Goal: Task Accomplishment & Management: Use online tool/utility

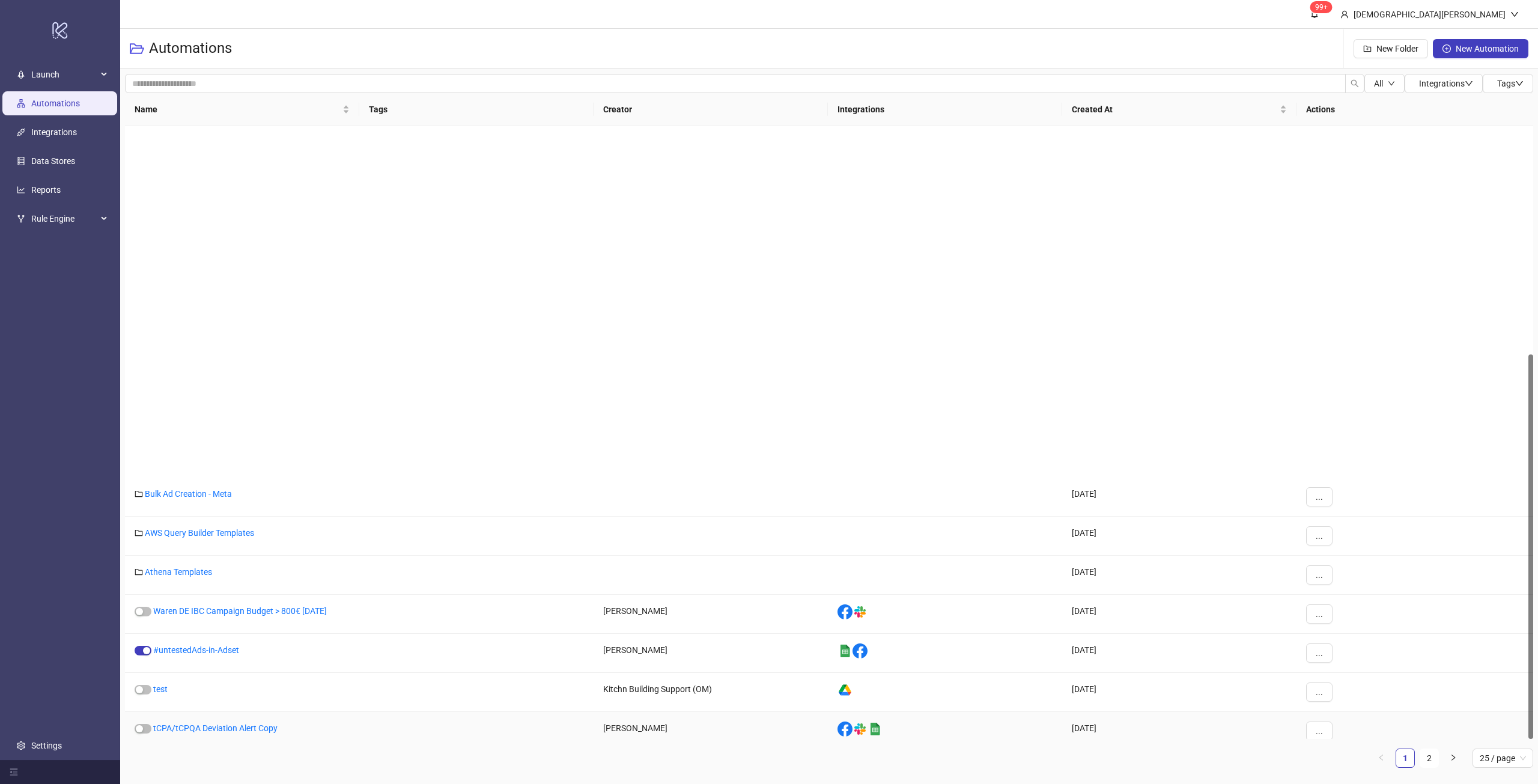
scroll to position [363, 0]
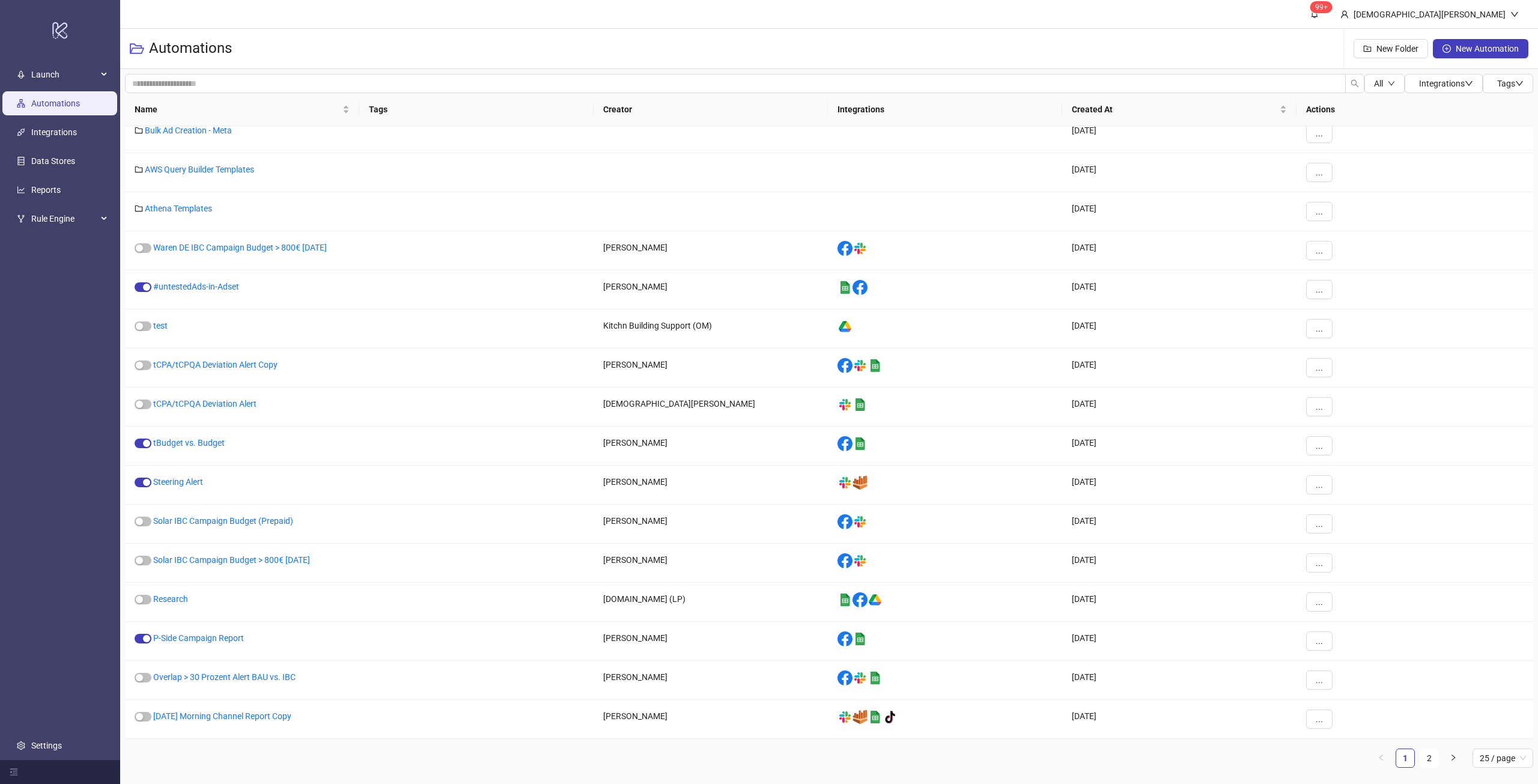
click at [63, 99] on link "Automations" at bounding box center [56, 103] width 49 height 10
click at [68, 108] on link "Automations" at bounding box center [56, 103] width 49 height 10
click at [52, 189] on link "Reports" at bounding box center [46, 189] width 30 height 10
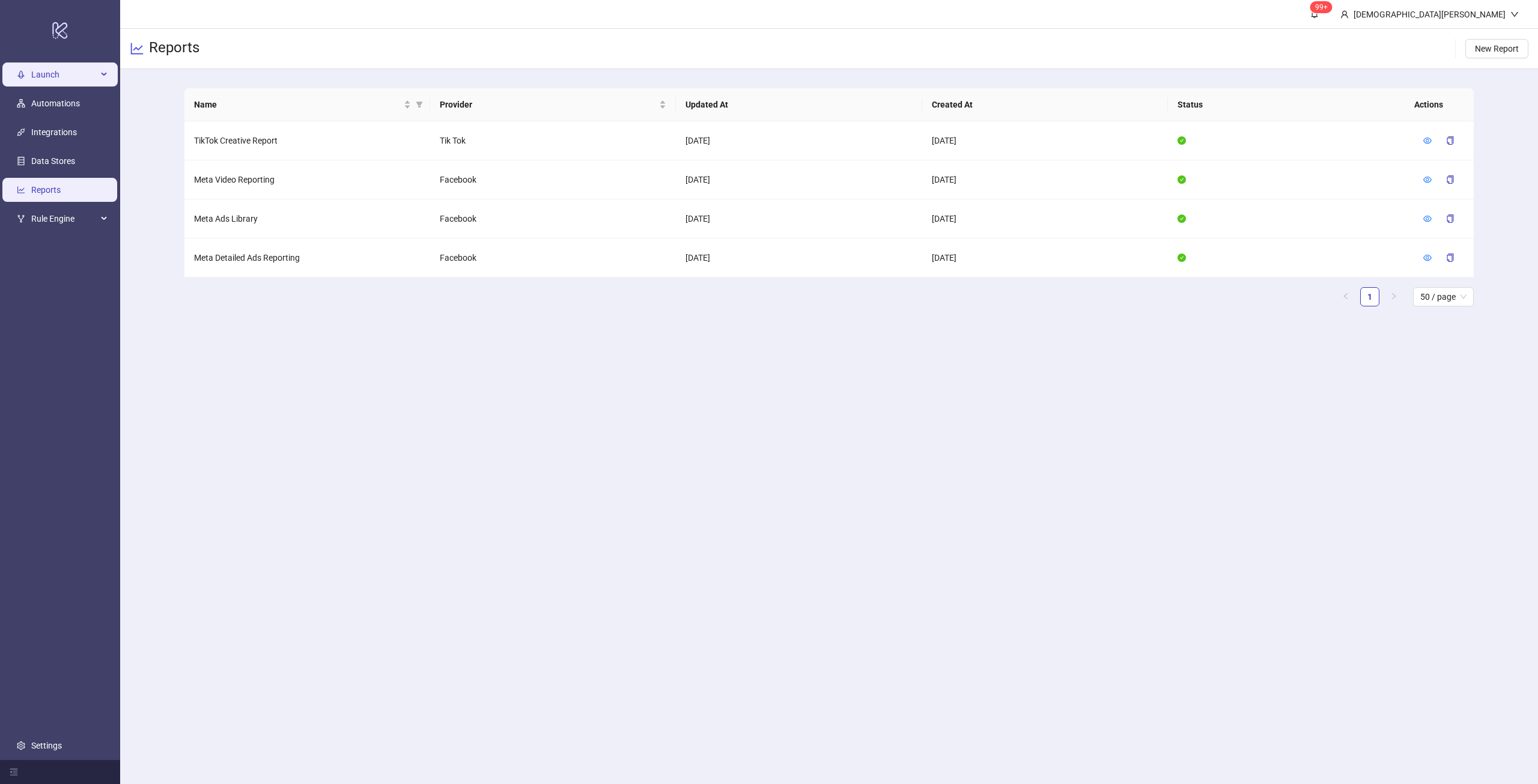
click at [49, 73] on span "Launch" at bounding box center [64, 74] width 66 height 24
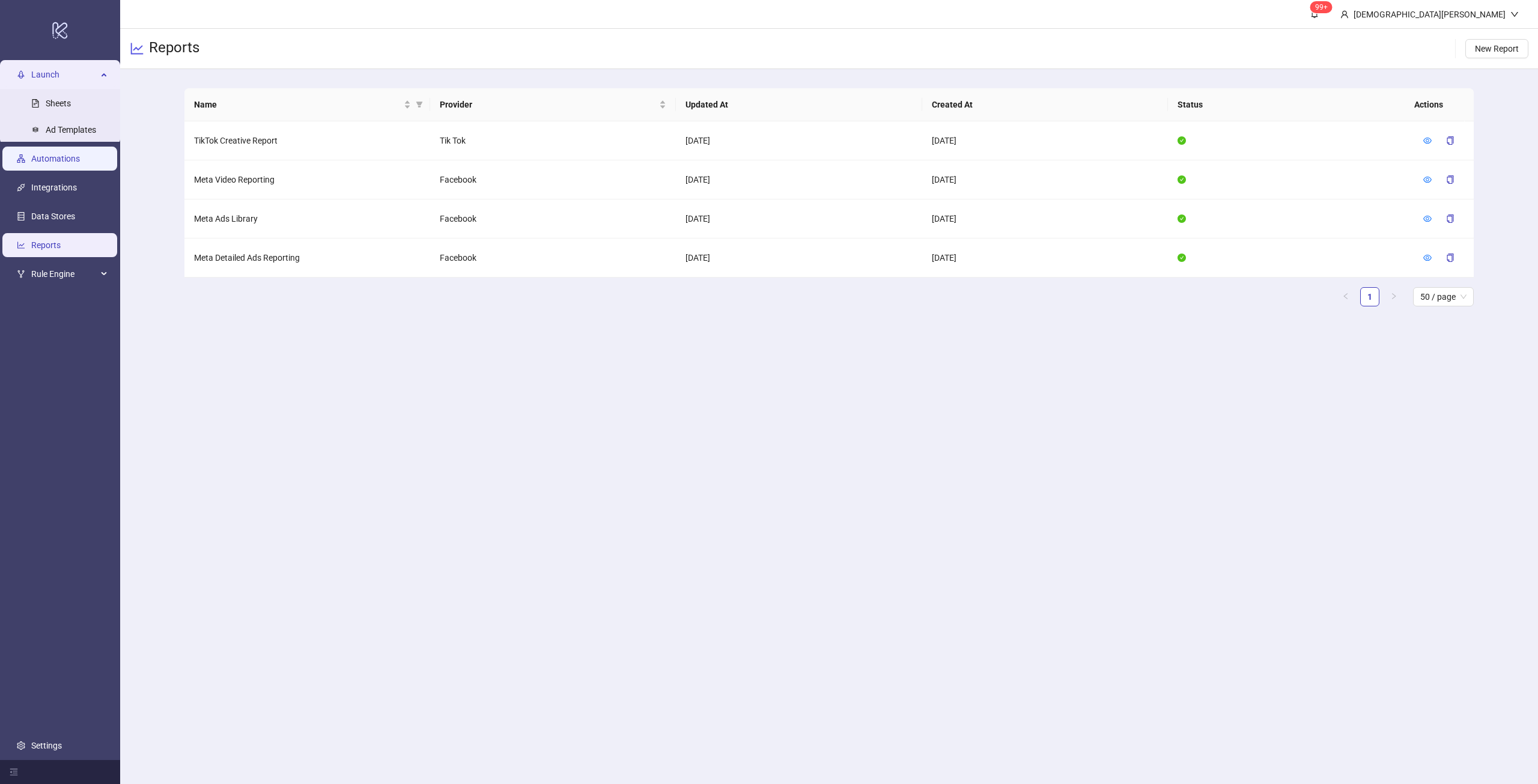
click at [35, 154] on link "Automations" at bounding box center [56, 158] width 49 height 10
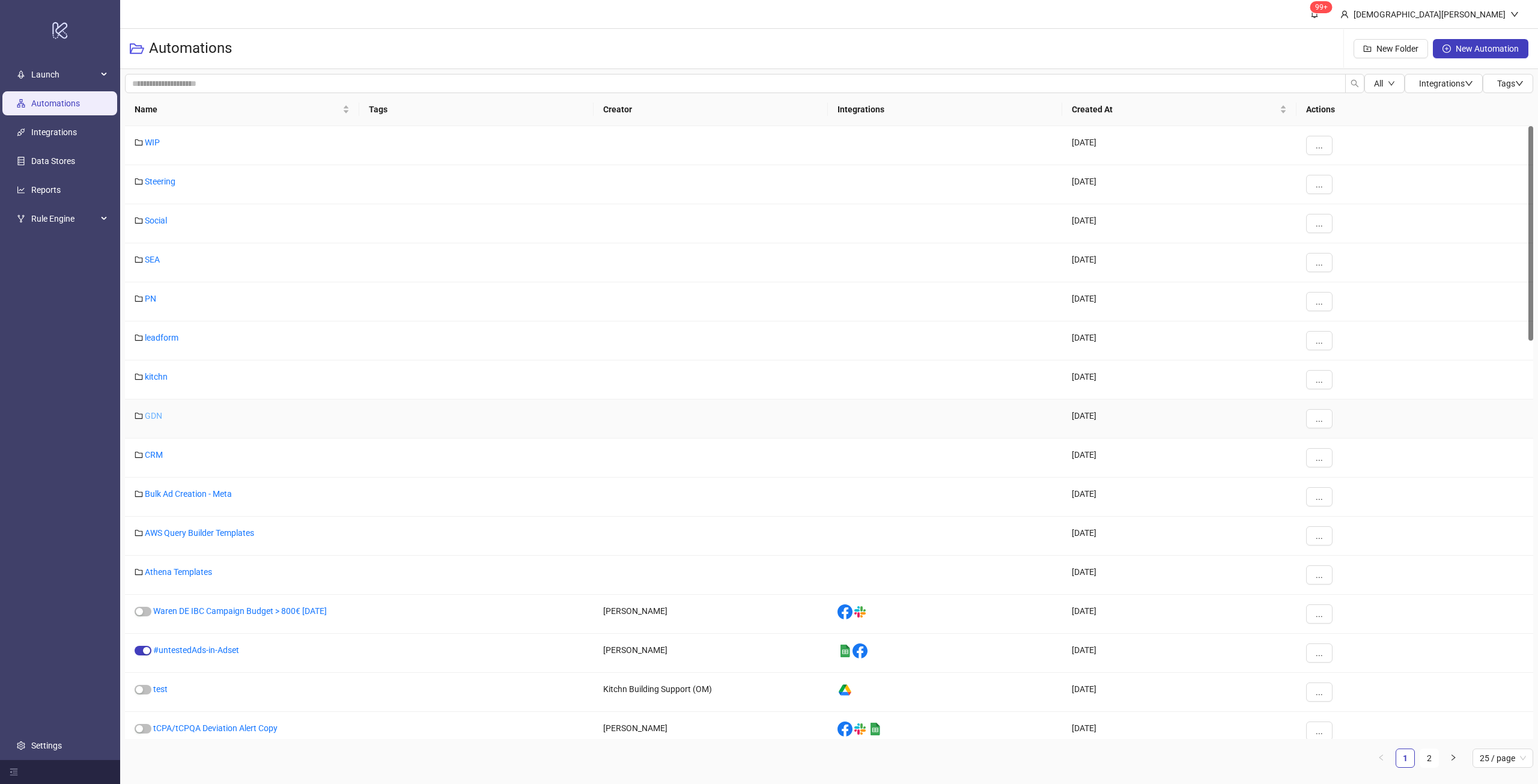
click at [162, 413] on link "GDN" at bounding box center [153, 415] width 17 height 10
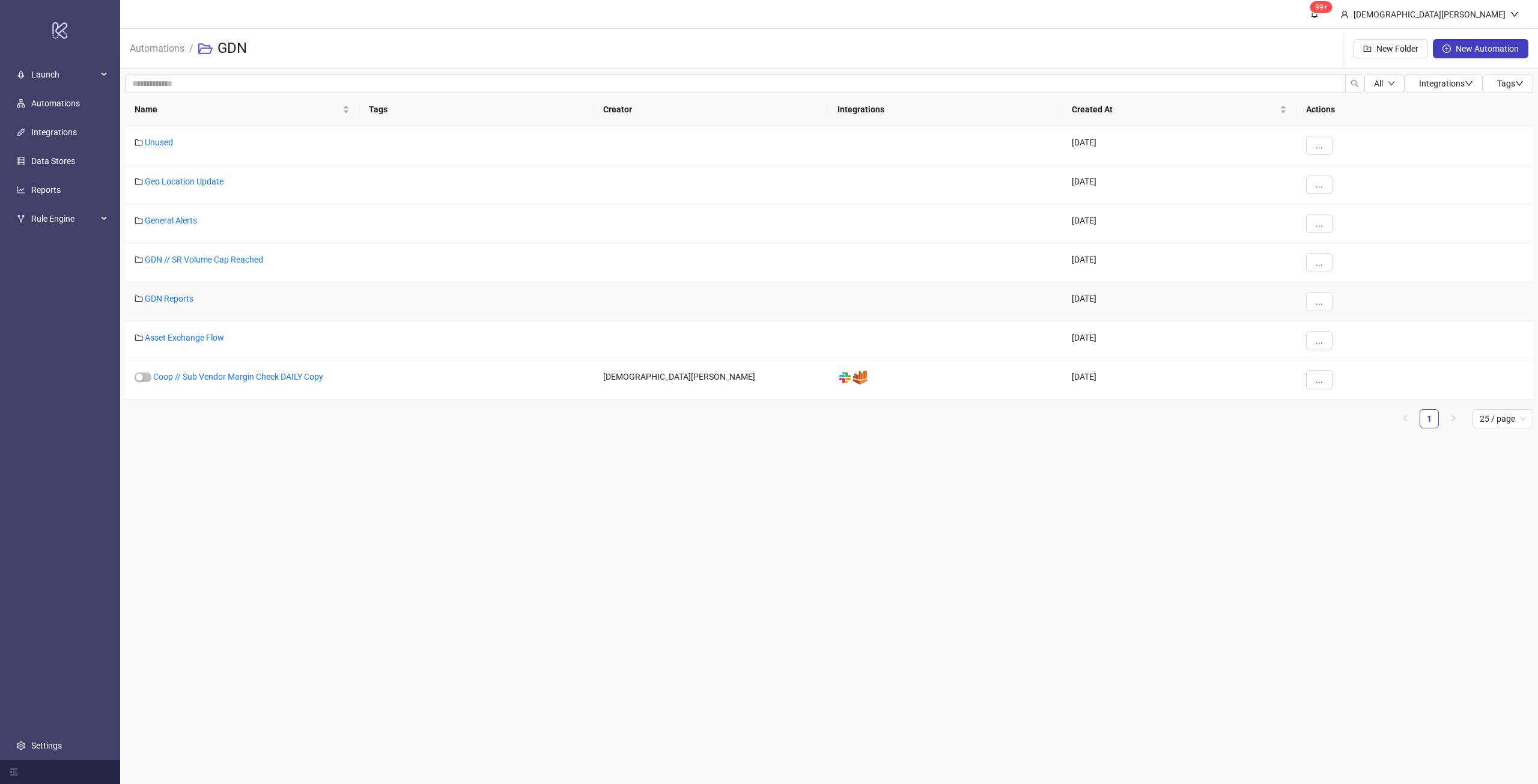
click at [172, 305] on div "GDN Reports" at bounding box center [242, 302] width 234 height 39
click at [154, 294] on link "GDN Reports" at bounding box center [169, 298] width 49 height 10
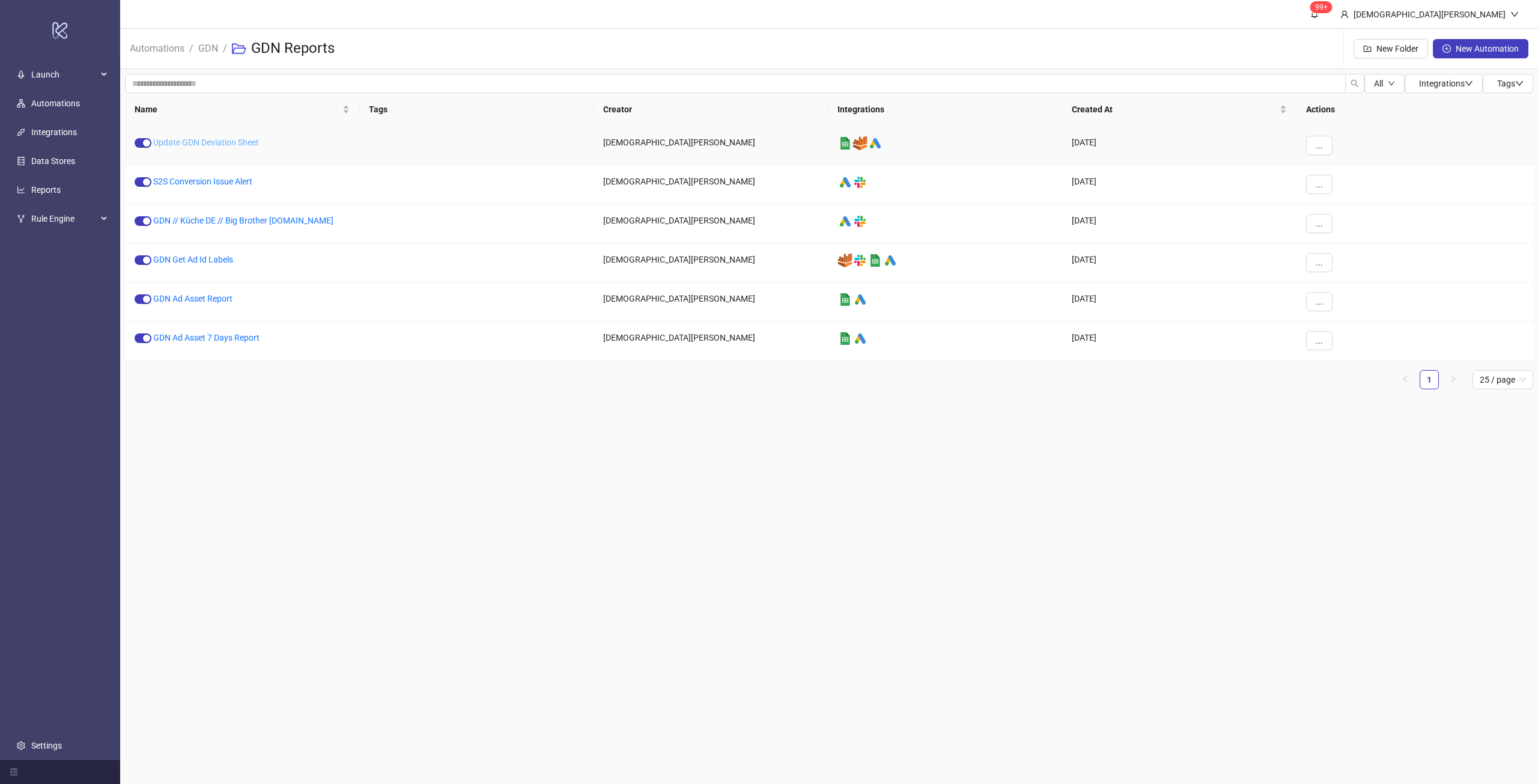
click at [240, 137] on link "Update GDN Deviation Sheet" at bounding box center [206, 142] width 106 height 10
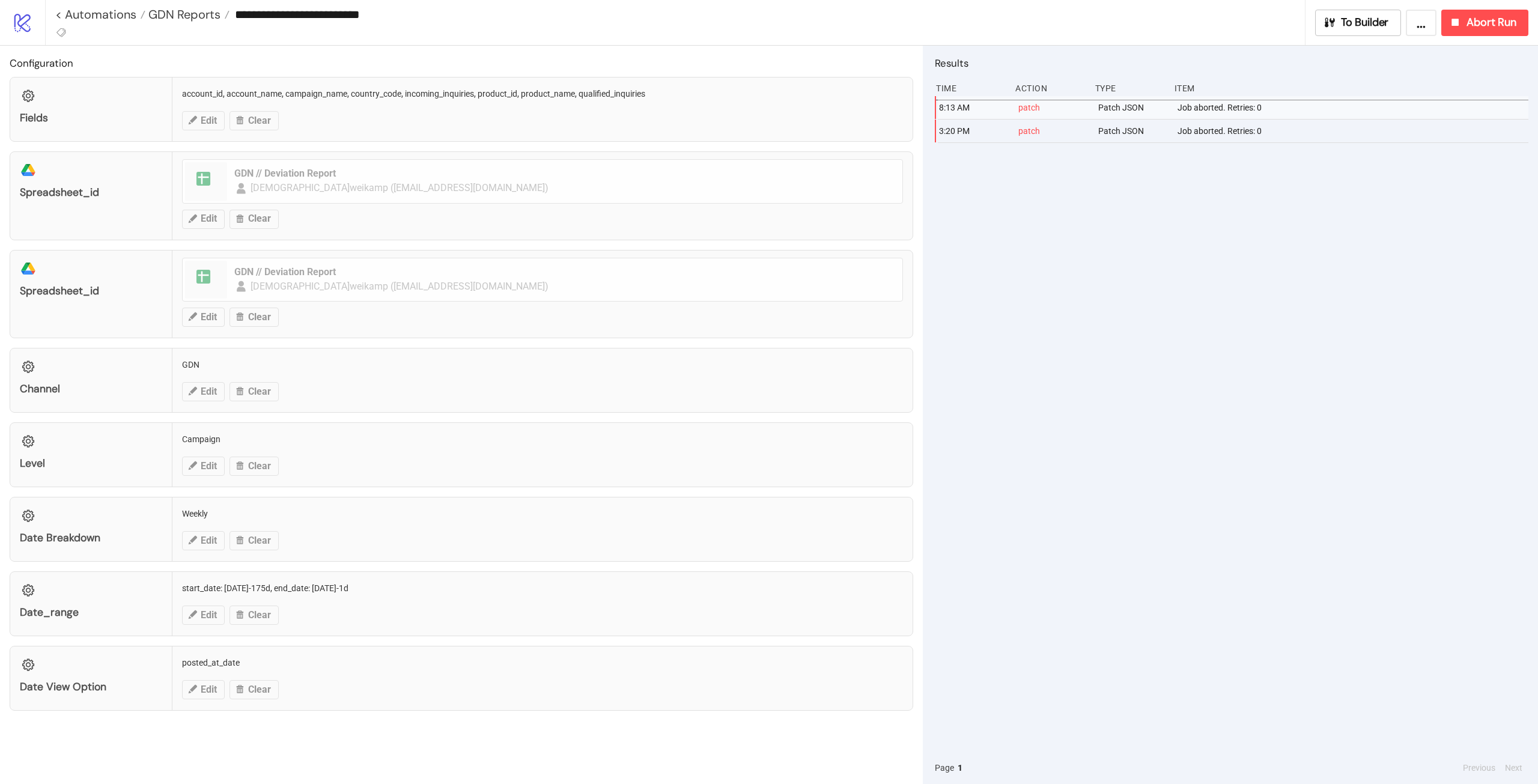
drag, startPoint x: 1286, startPoint y: 30, endPoint x: 1242, endPoint y: 200, distance: 175.6
drag, startPoint x: 1242, startPoint y: 200, endPoint x: 1097, endPoint y: 240, distance: 150.4
click at [1091, 242] on div "8:13 AM patch Patch JSON Job aborted. Retries: 0 3:20 PM patch Patch JSON Job a…" at bounding box center [1232, 424] width 594 height 656
click at [1359, 24] on span "To Builder" at bounding box center [1365, 22] width 48 height 14
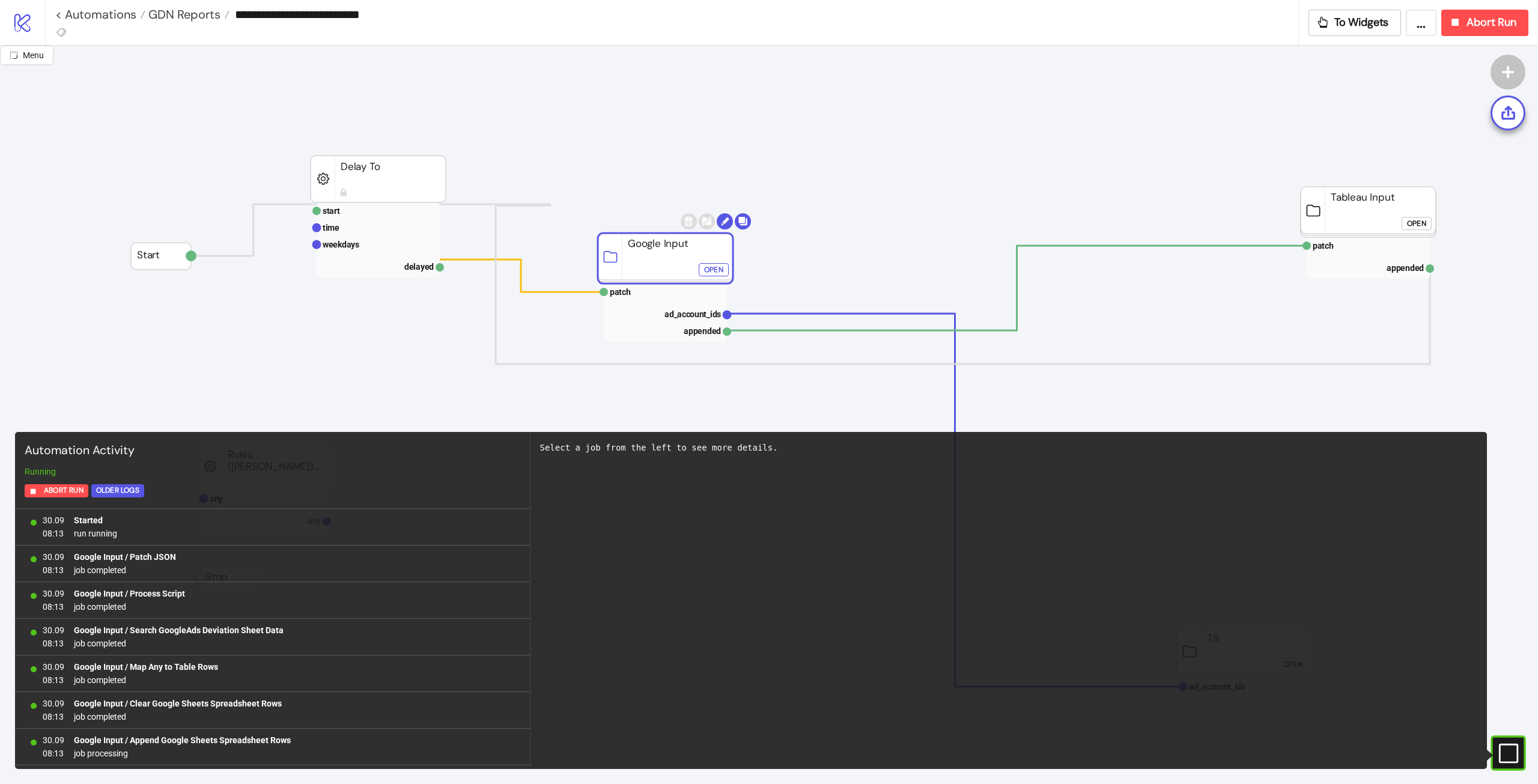
scroll to position [143, 0]
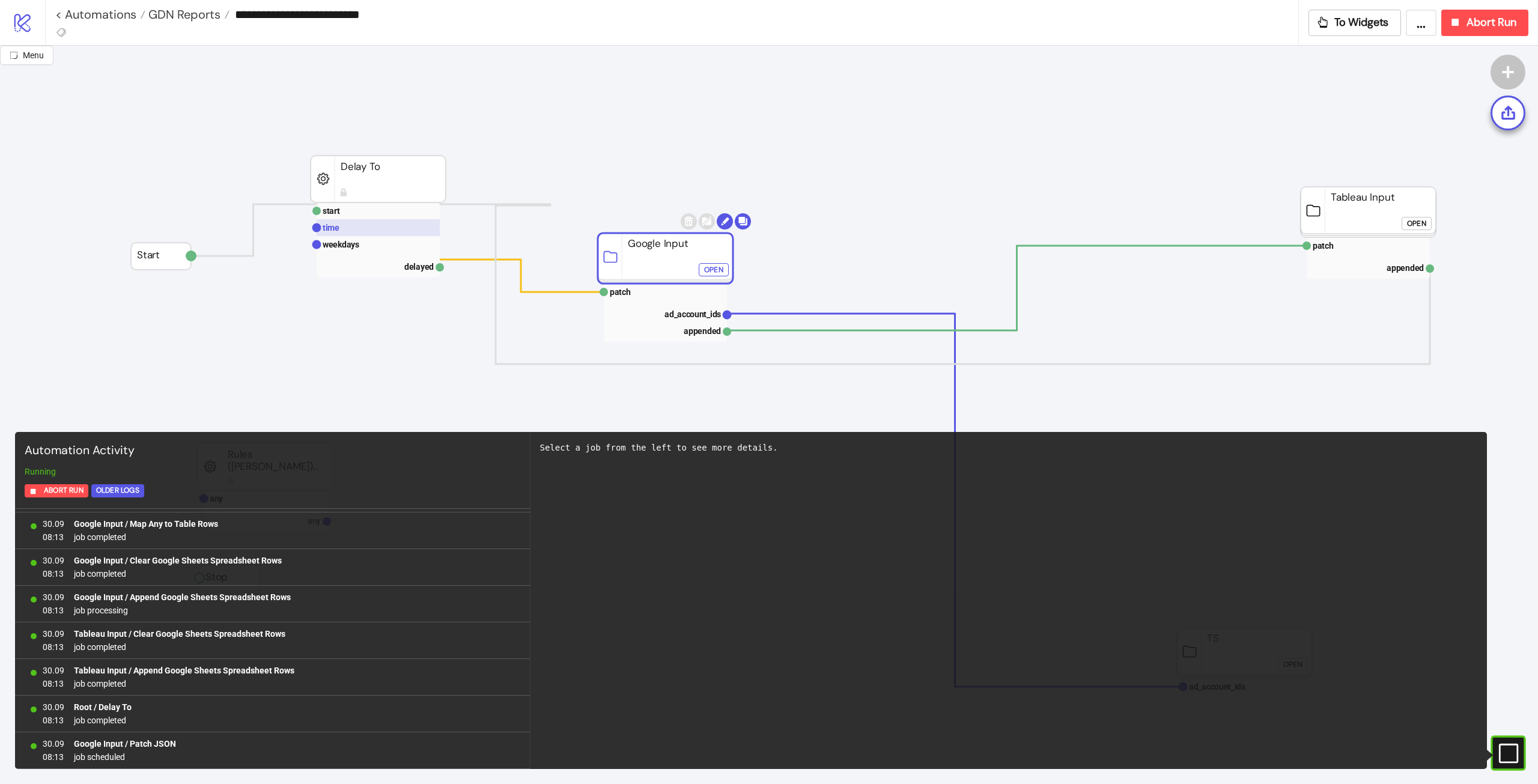
click at [343, 223] on rect at bounding box center [378, 228] width 123 height 17
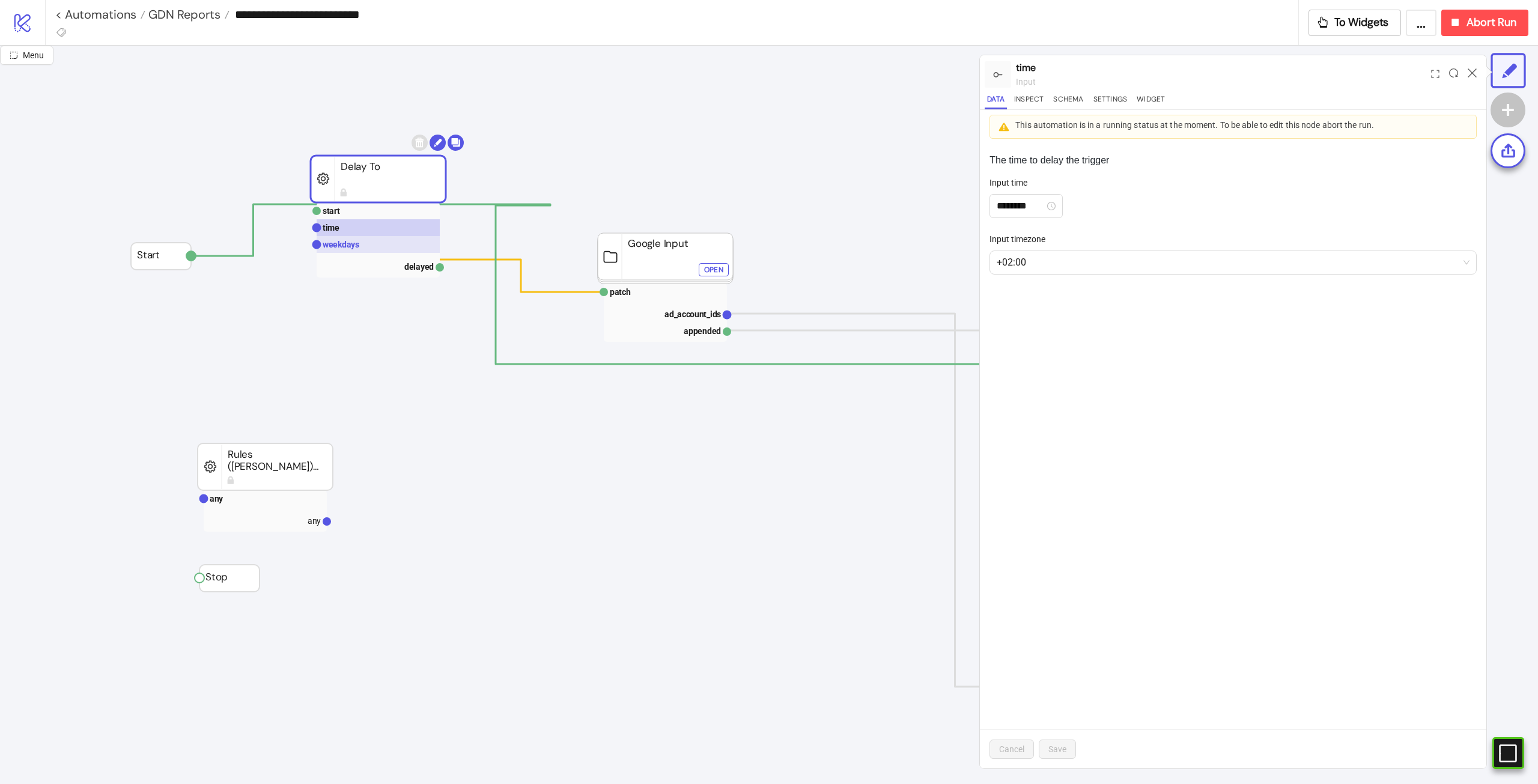
click at [340, 251] on rect at bounding box center [378, 244] width 123 height 17
click at [1476, 19] on span "Abort Run" at bounding box center [1491, 22] width 50 height 14
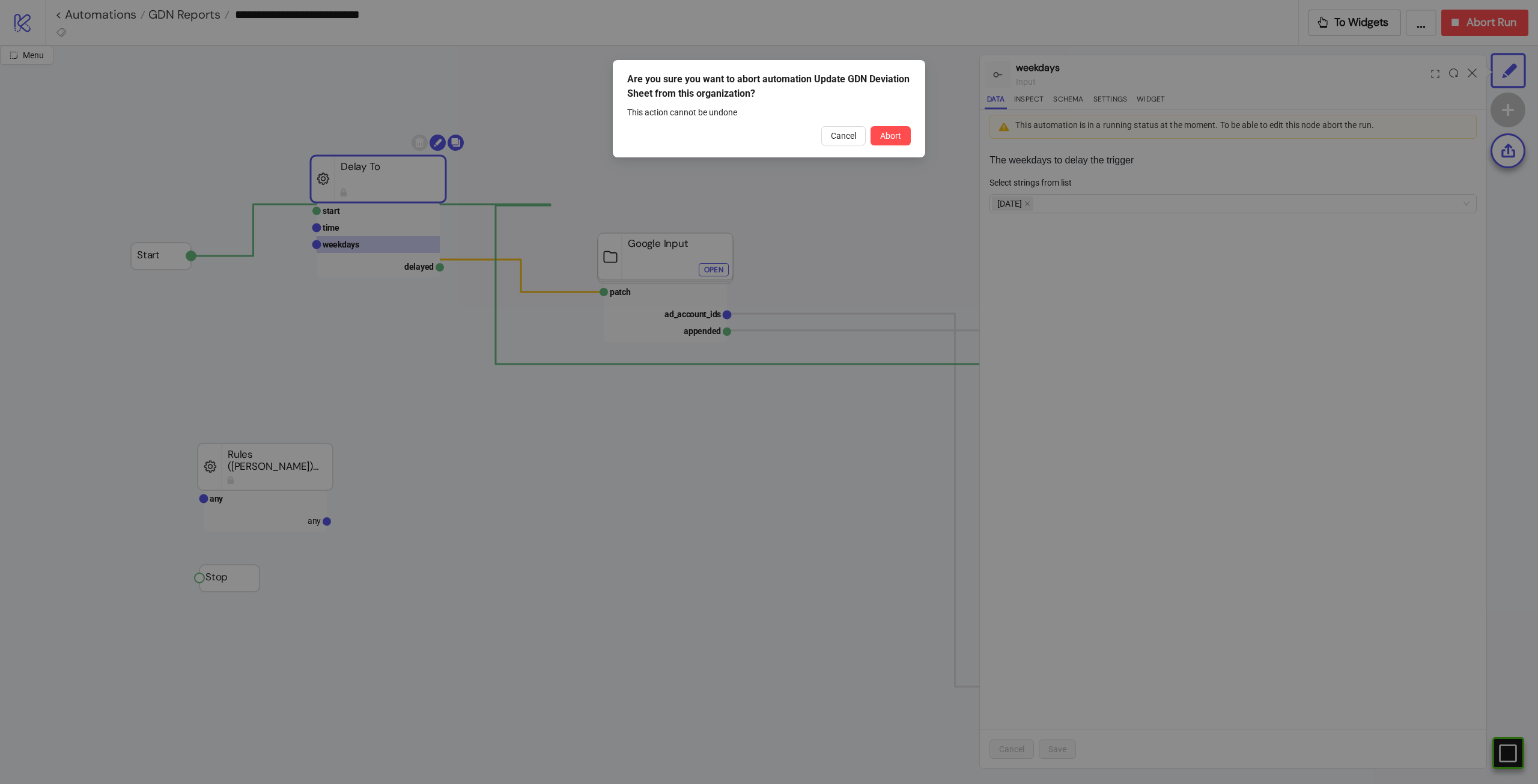
click at [903, 139] on button "Abort" at bounding box center [891, 136] width 40 height 19
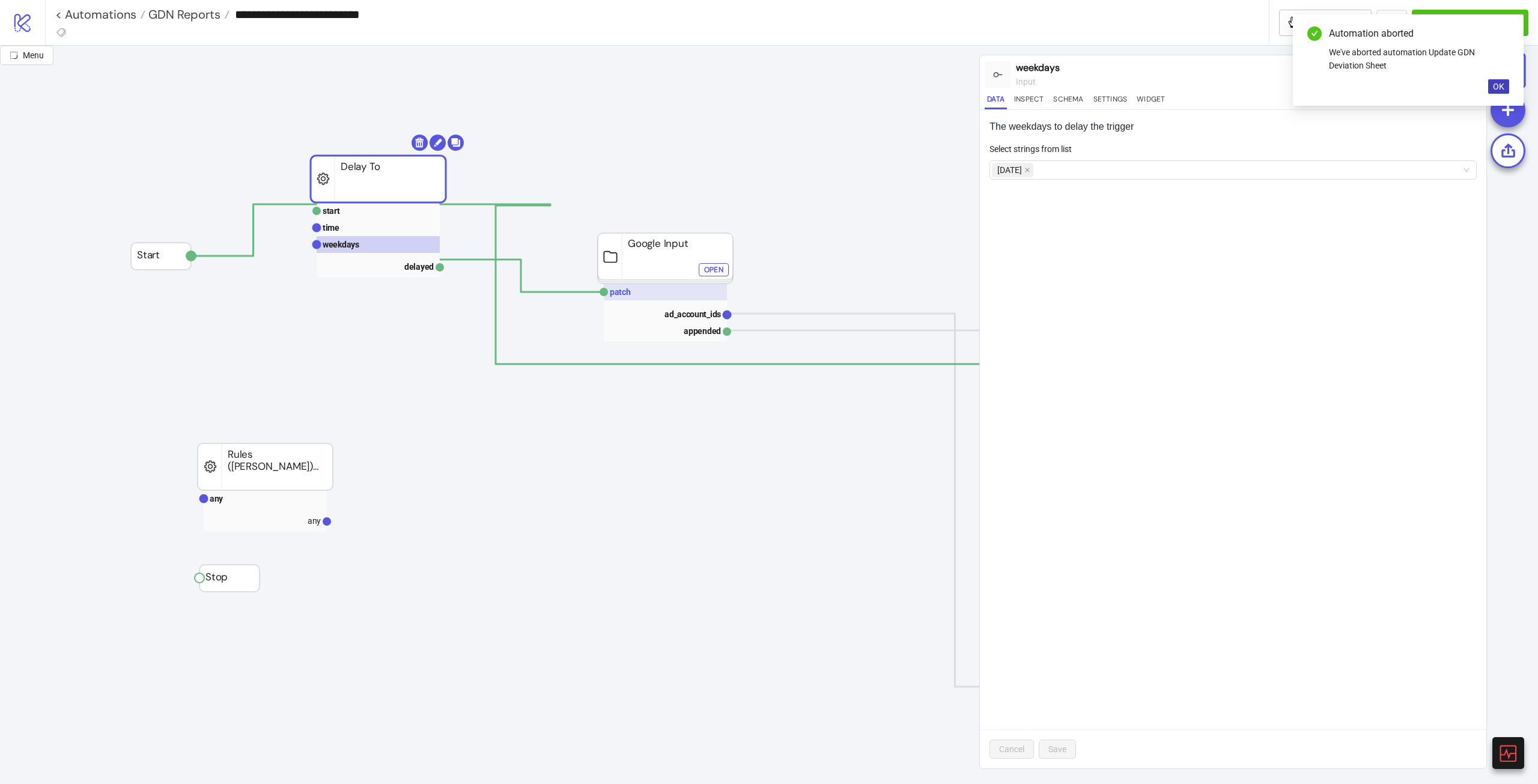
click at [666, 287] on rect at bounding box center [666, 291] width 123 height 17
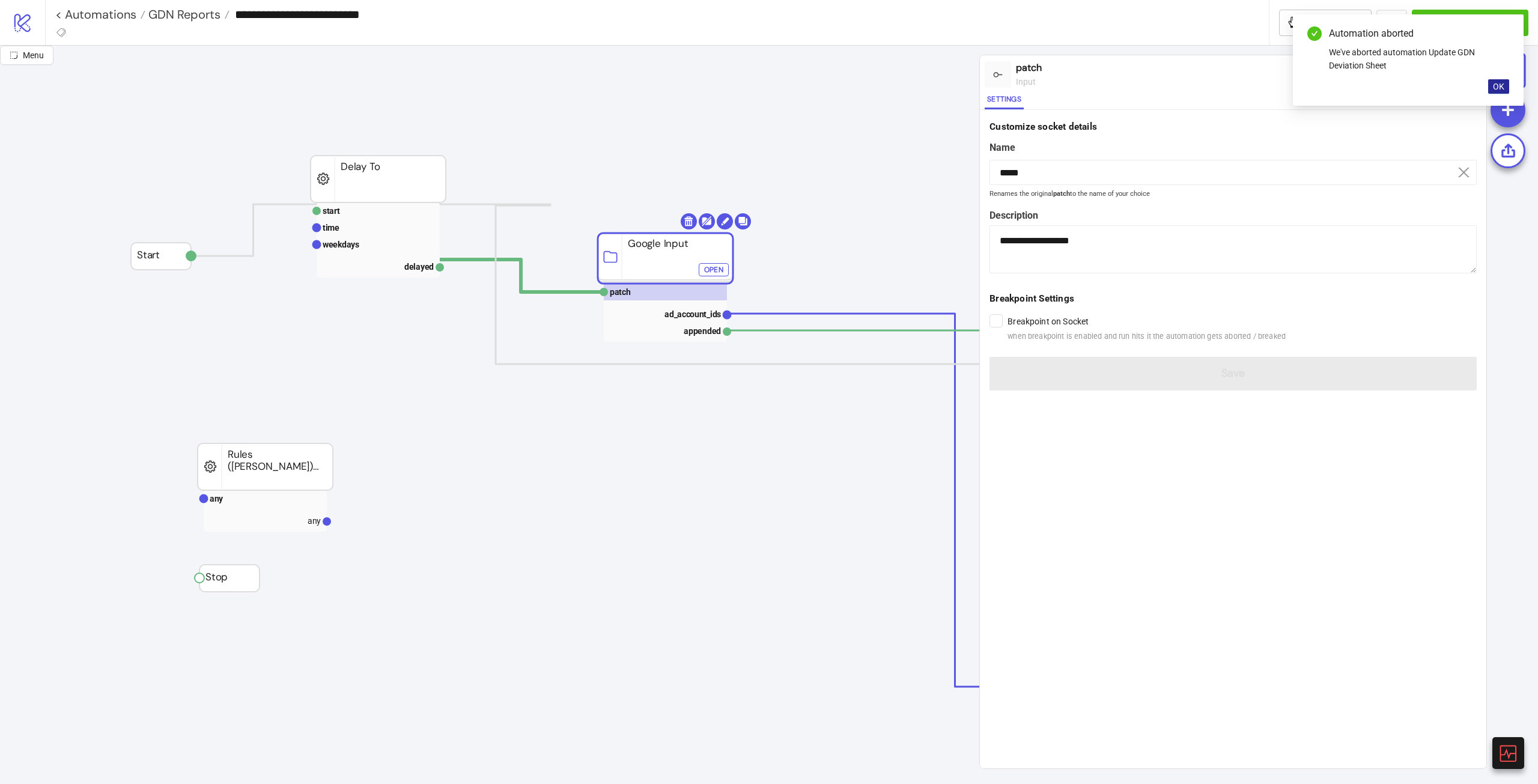
click at [1496, 85] on span "OK" at bounding box center [1499, 86] width 11 height 10
click at [374, 228] on rect at bounding box center [378, 228] width 123 height 17
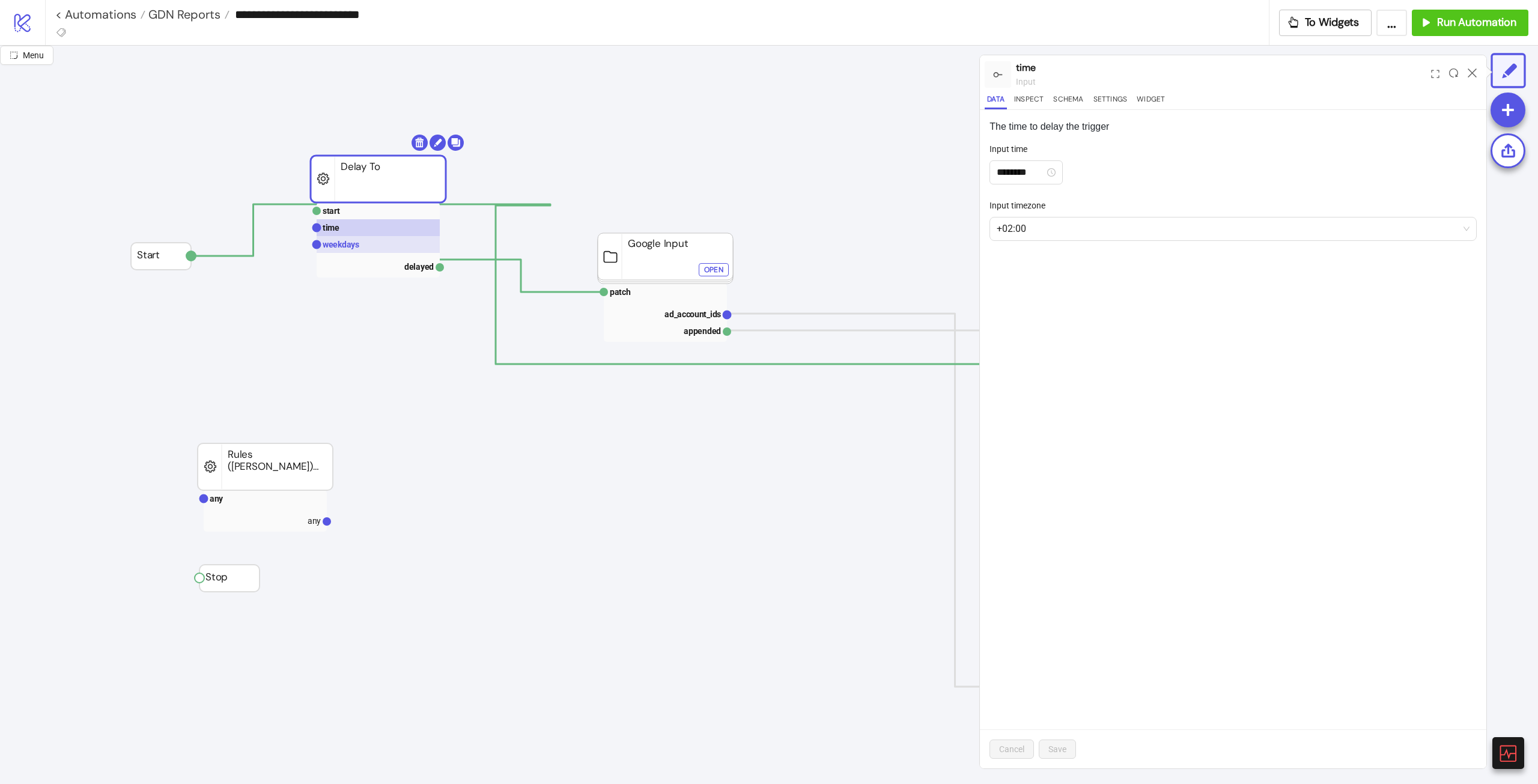
click at [362, 248] on rect at bounding box center [378, 244] width 123 height 17
click at [1137, 168] on div "Monday" at bounding box center [1226, 170] width 470 height 17
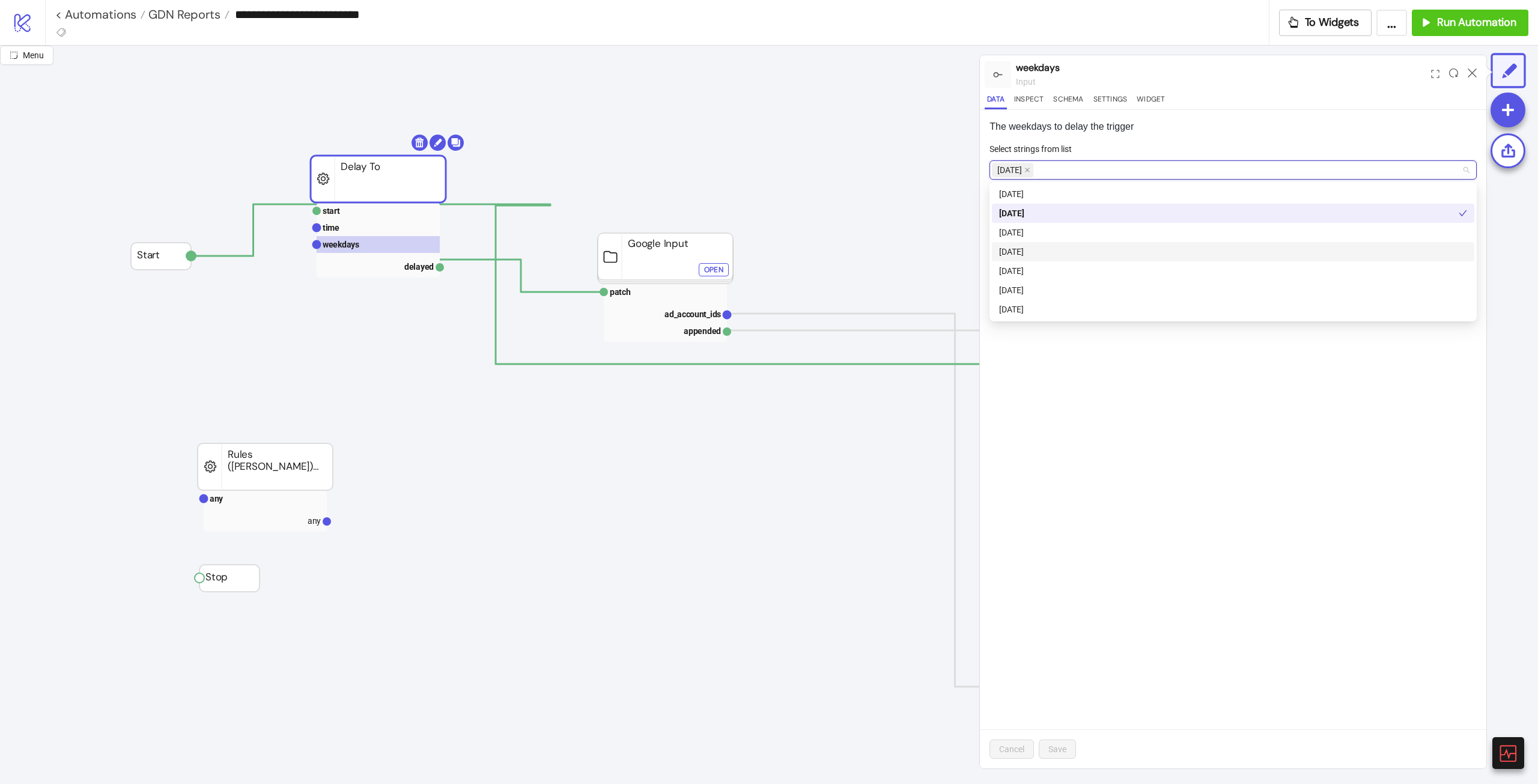
click at [1030, 232] on div "Tuesday" at bounding box center [1233, 233] width 468 height 13
click at [1029, 244] on div "Wednesday" at bounding box center [1233, 251] width 482 height 19
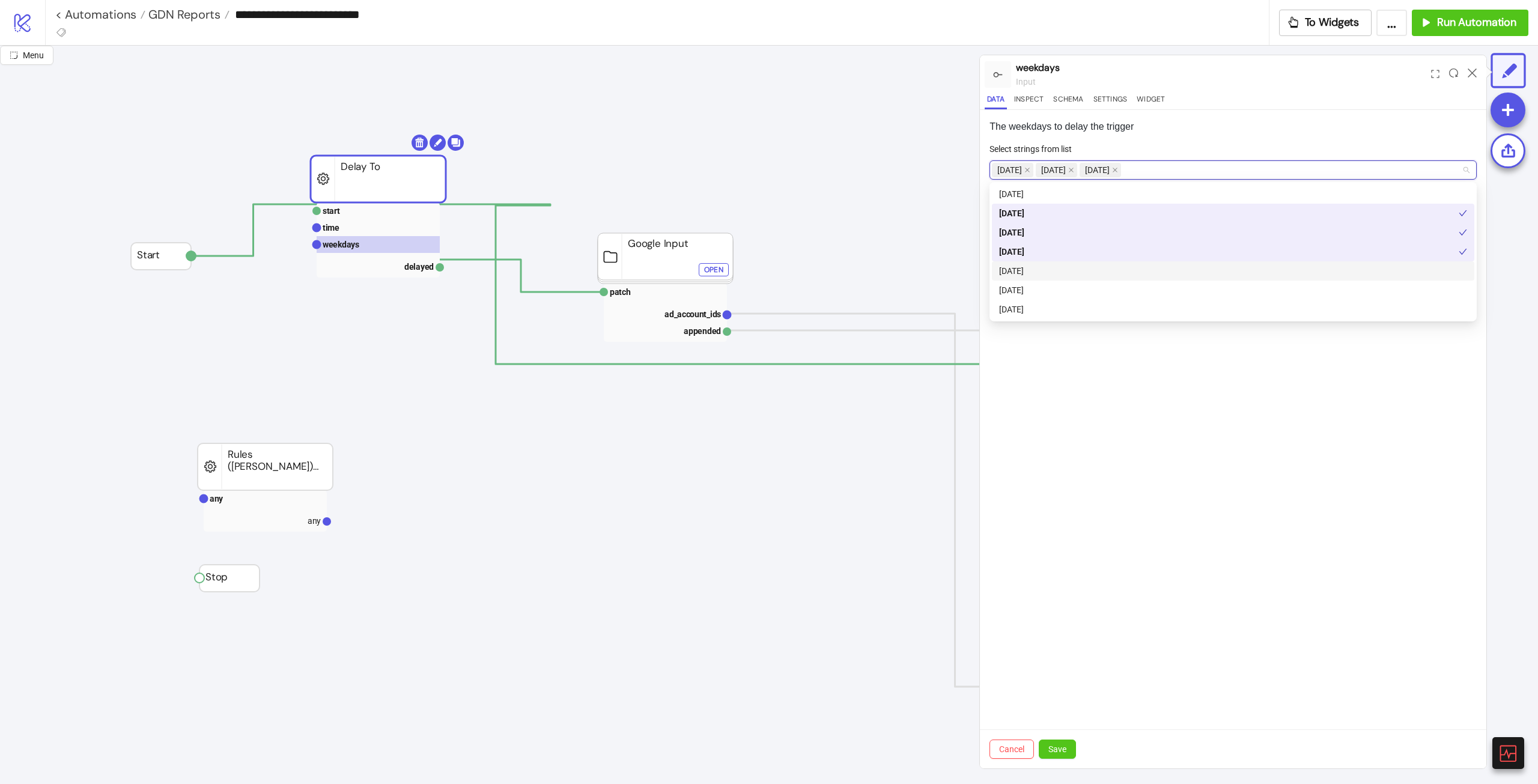
click at [1029, 265] on div "Thursday" at bounding box center [1233, 271] width 468 height 13
click at [1025, 280] on div "Friday" at bounding box center [1233, 290] width 482 height 19
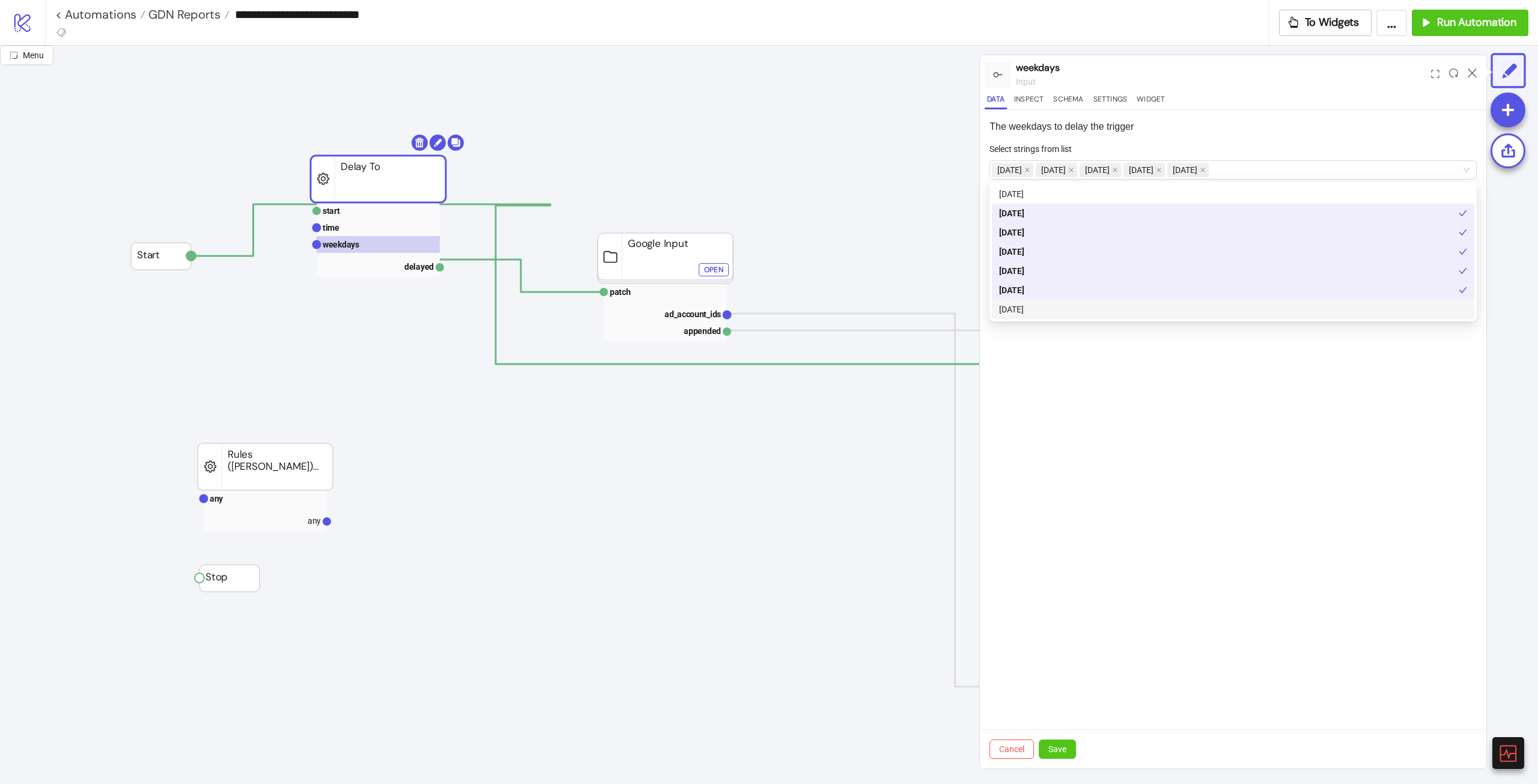
click at [1074, 447] on div "The weekdays to delay the trigger Select strings from list Monday Tuesday Wedne…" at bounding box center [1233, 439] width 507 height 659
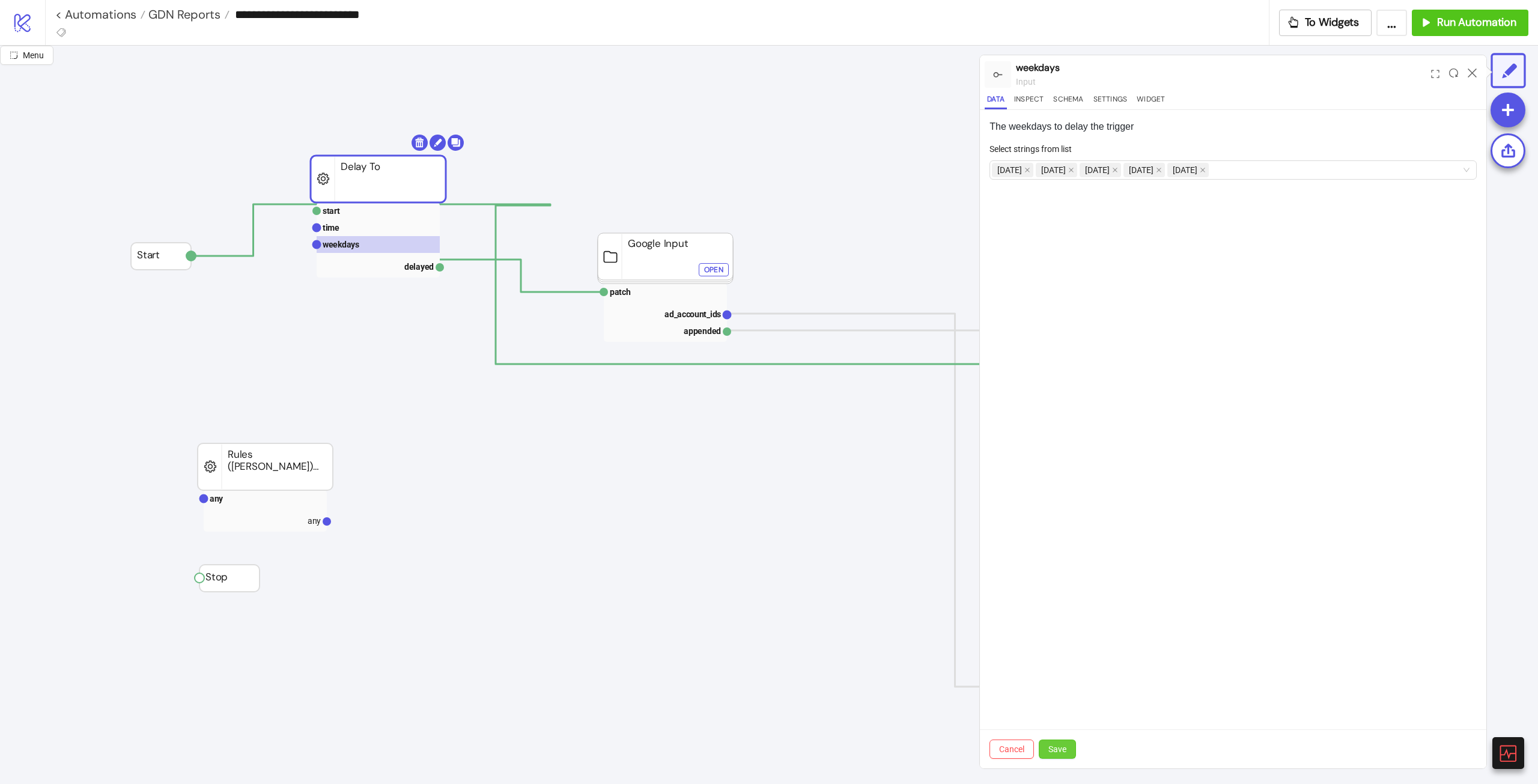
click at [1062, 755] on button "Save" at bounding box center [1057, 749] width 37 height 19
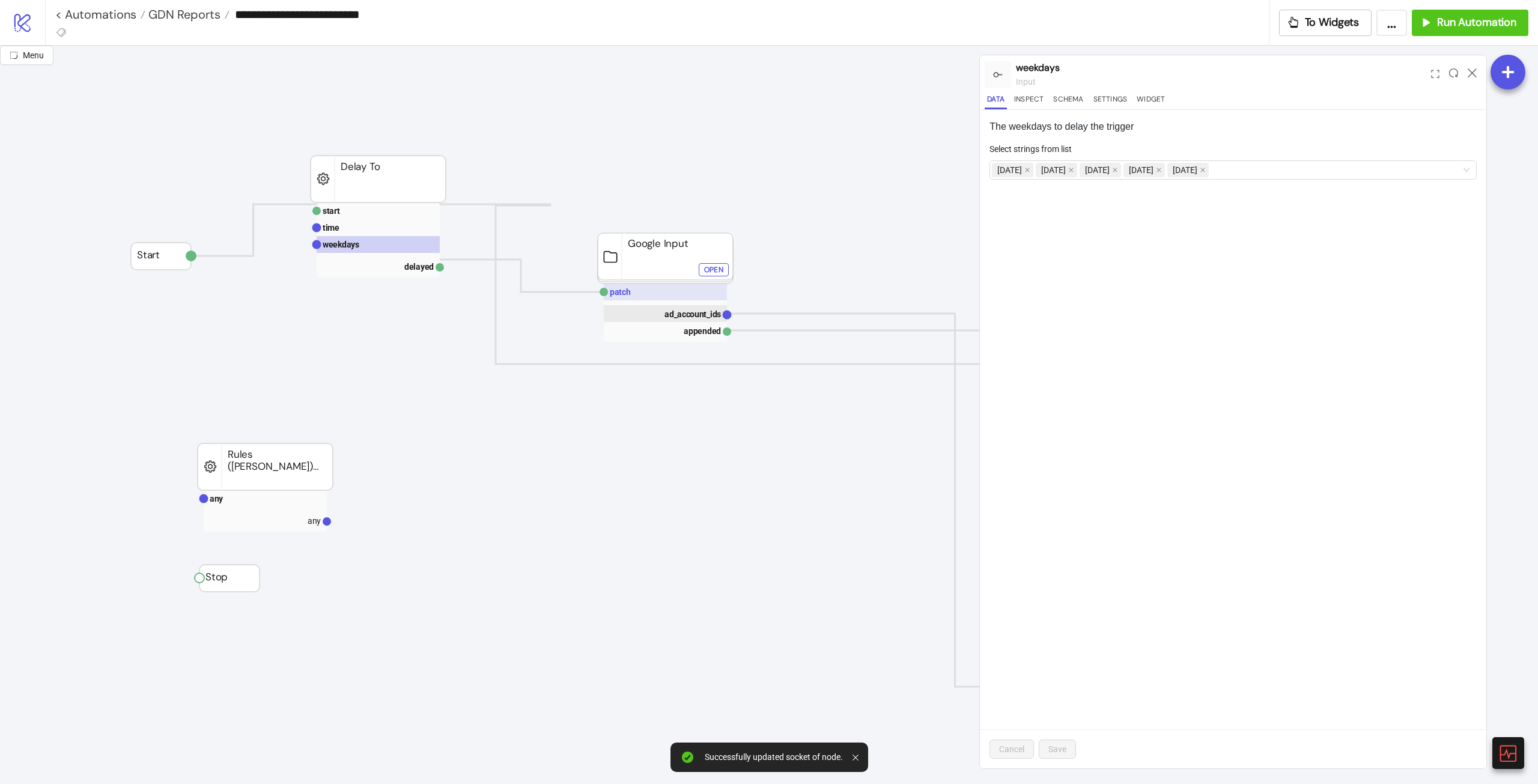
click at [662, 295] on rect at bounding box center [666, 291] width 123 height 17
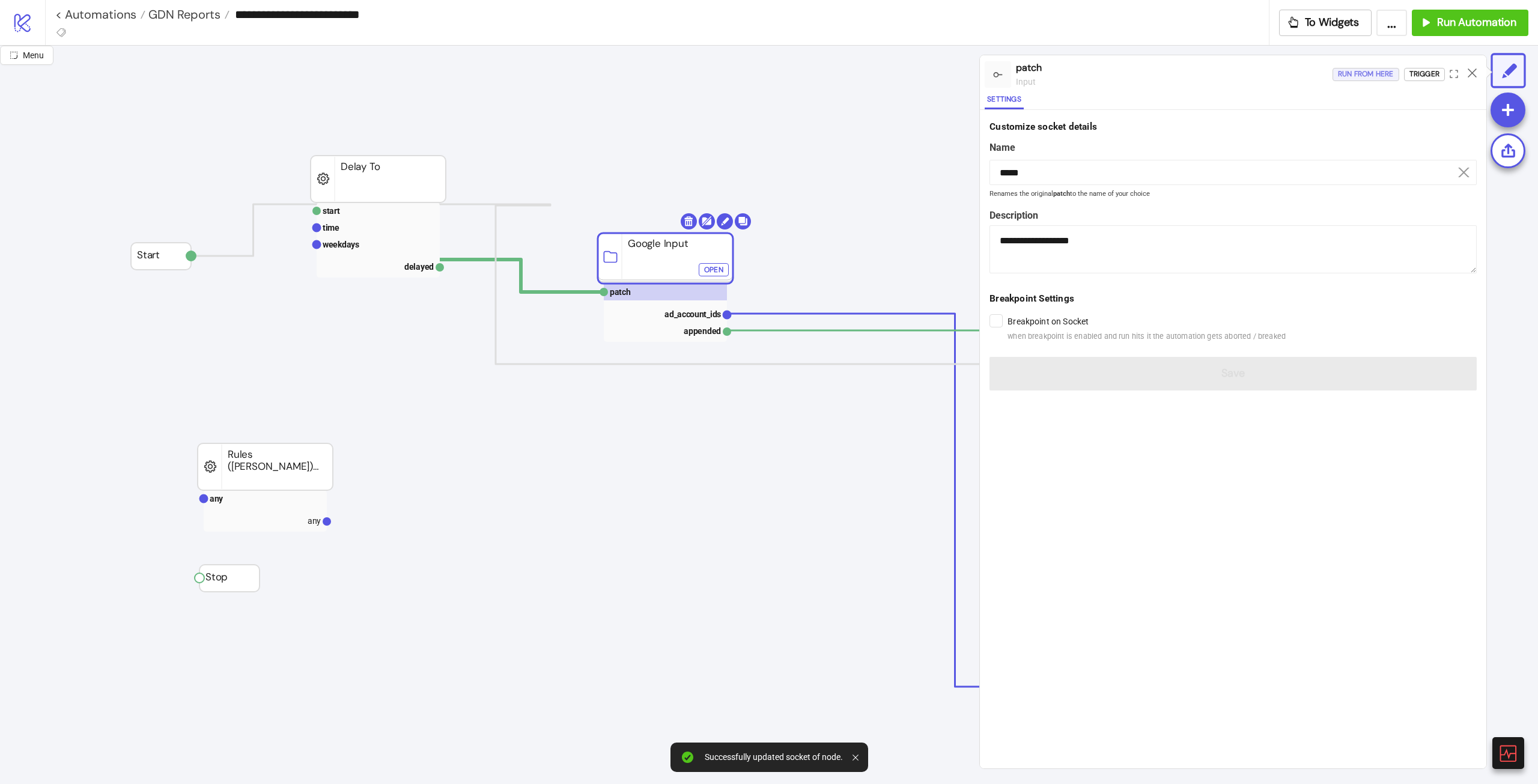
click at [1358, 73] on div "Run from here" at bounding box center [1366, 74] width 56 height 14
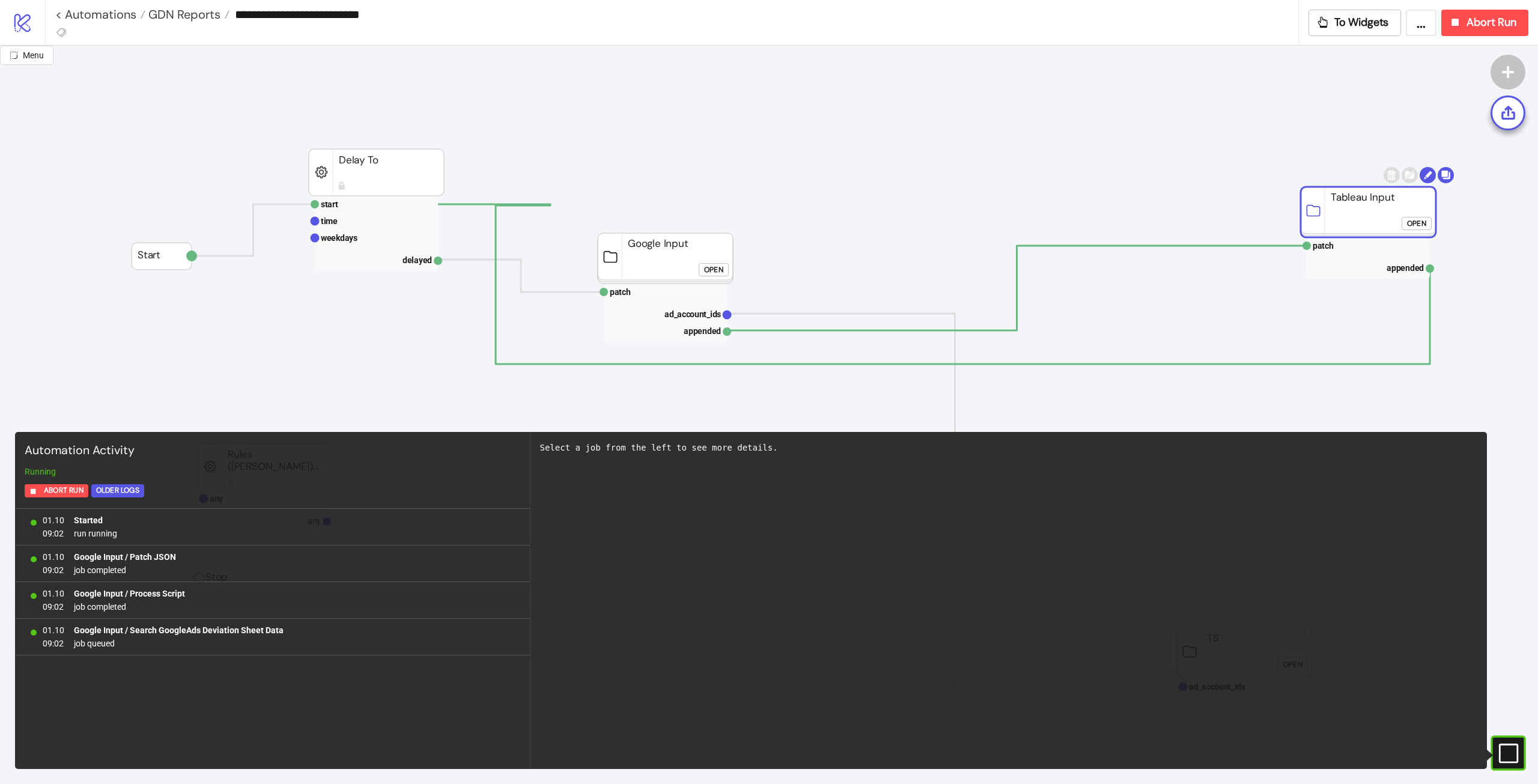
drag, startPoint x: 1338, startPoint y: 208, endPoint x: 1103, endPoint y: 230, distance: 236.0
drag, startPoint x: 1505, startPoint y: 748, endPoint x: 1470, endPoint y: 562, distance: 189.3
click at [1505, 748] on icon "#e9k1n36qviq57_to { animation: e9k1n36qviq57_to__to 2000ms linear infinite norm…" at bounding box center [1508, 753] width 21 height 21
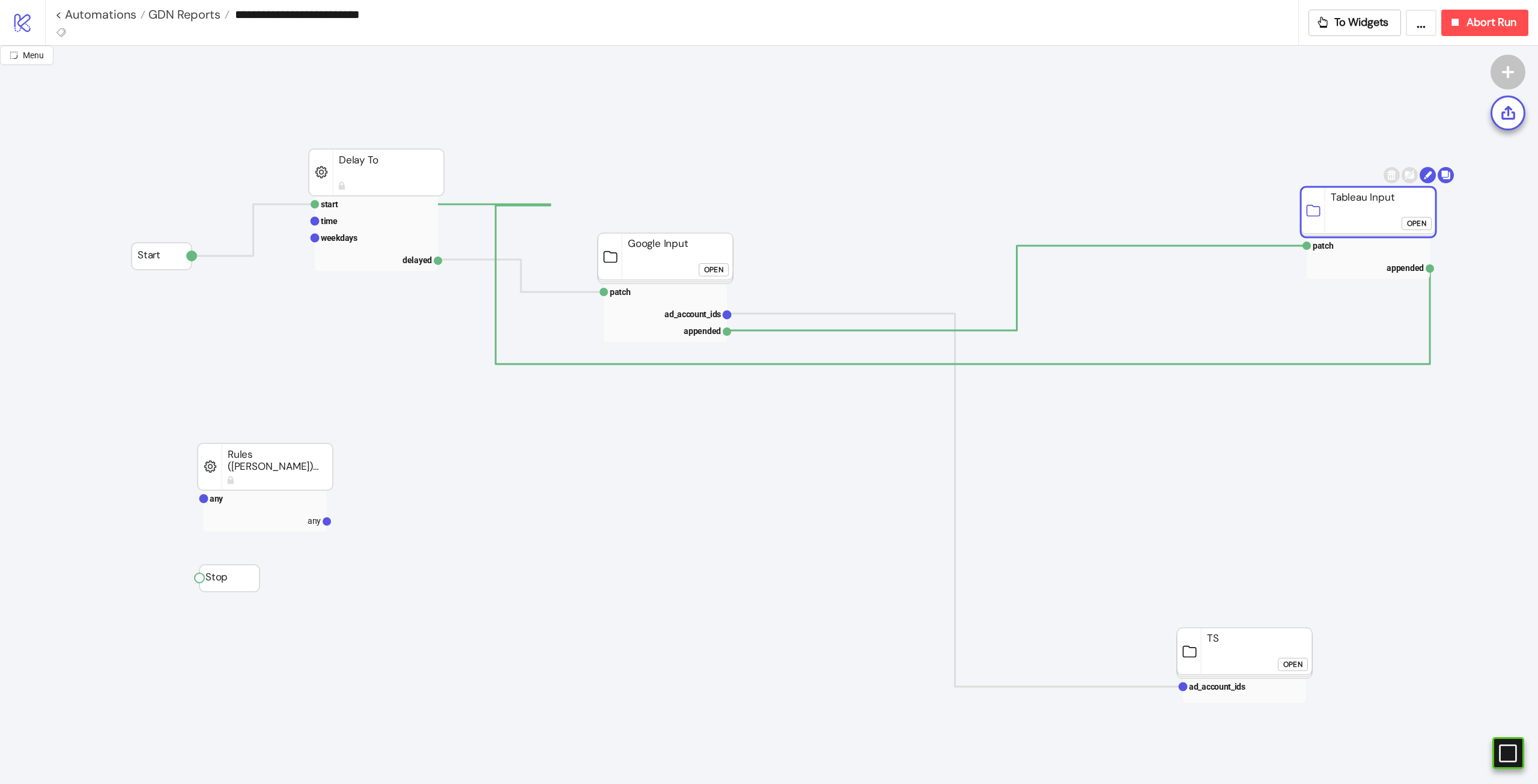
click at [1424, 231] on foreignobject "Open" at bounding box center [1419, 228] width 36 height 24
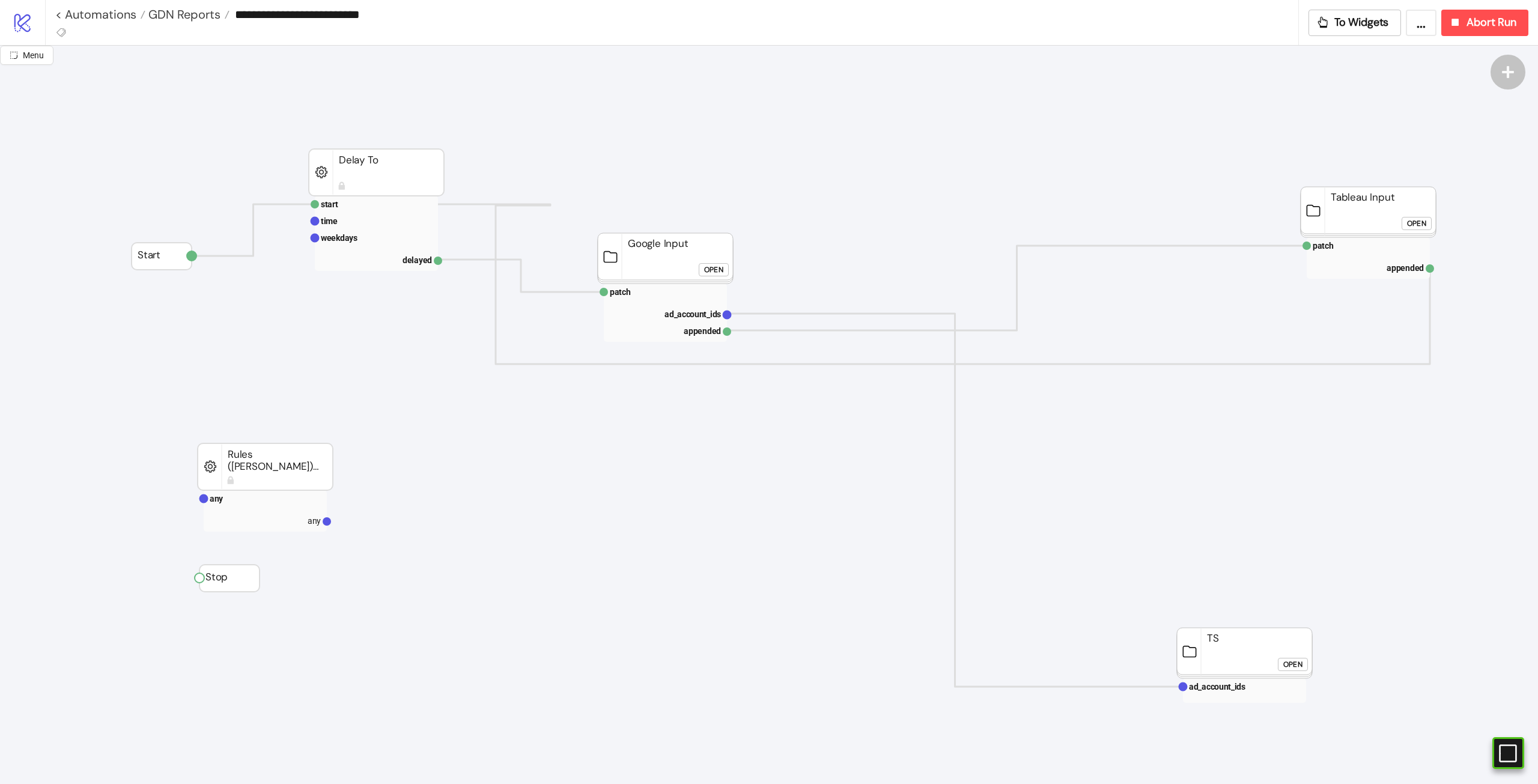
click at [1422, 227] on div "Open" at bounding box center [1417, 223] width 19 height 14
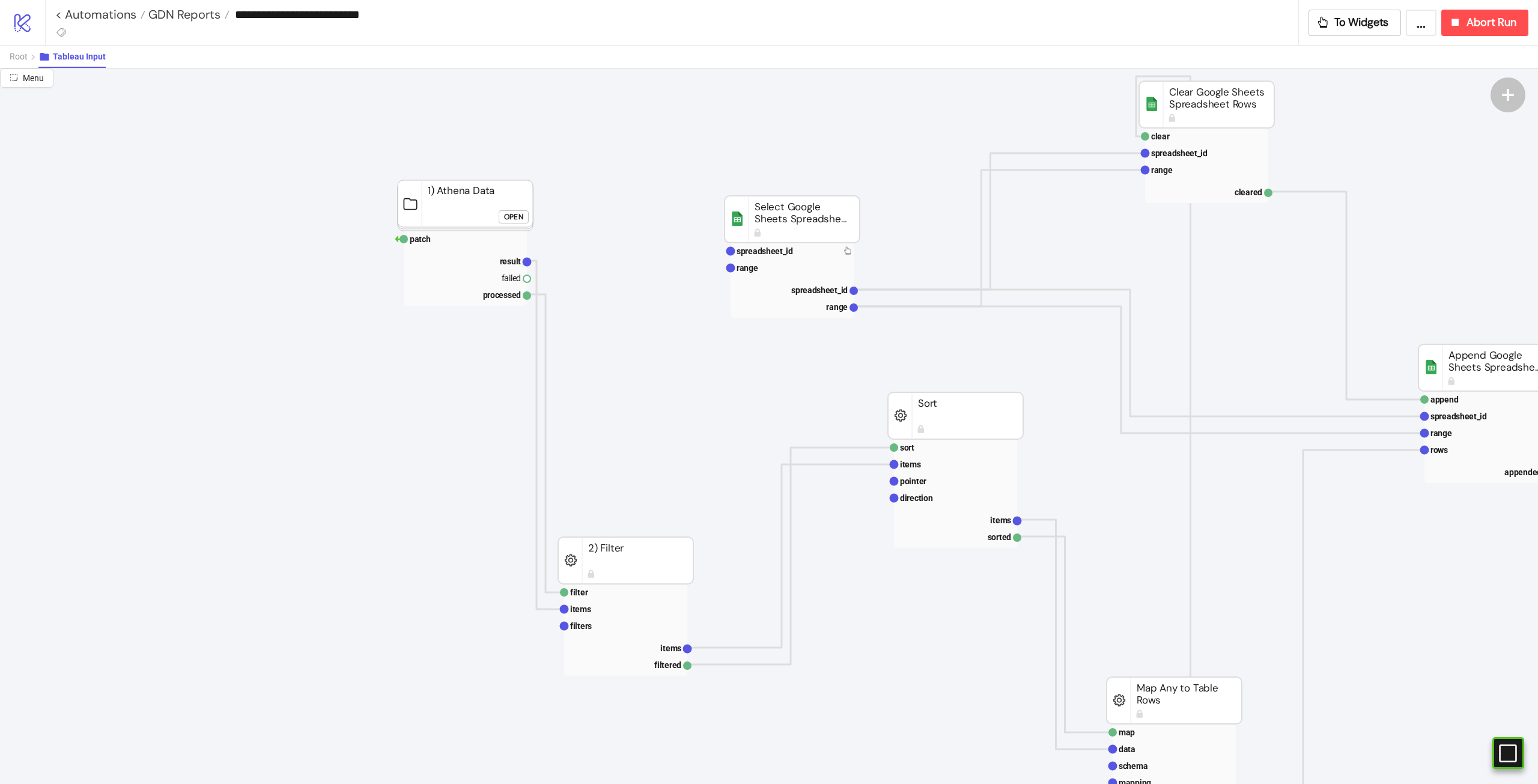
scroll to position [180, 0]
drag, startPoint x: 19, startPoint y: 53, endPoint x: 72, endPoint y: 75, distance: 57.4
click at [19, 53] on span "Root" at bounding box center [19, 56] width 18 height 10
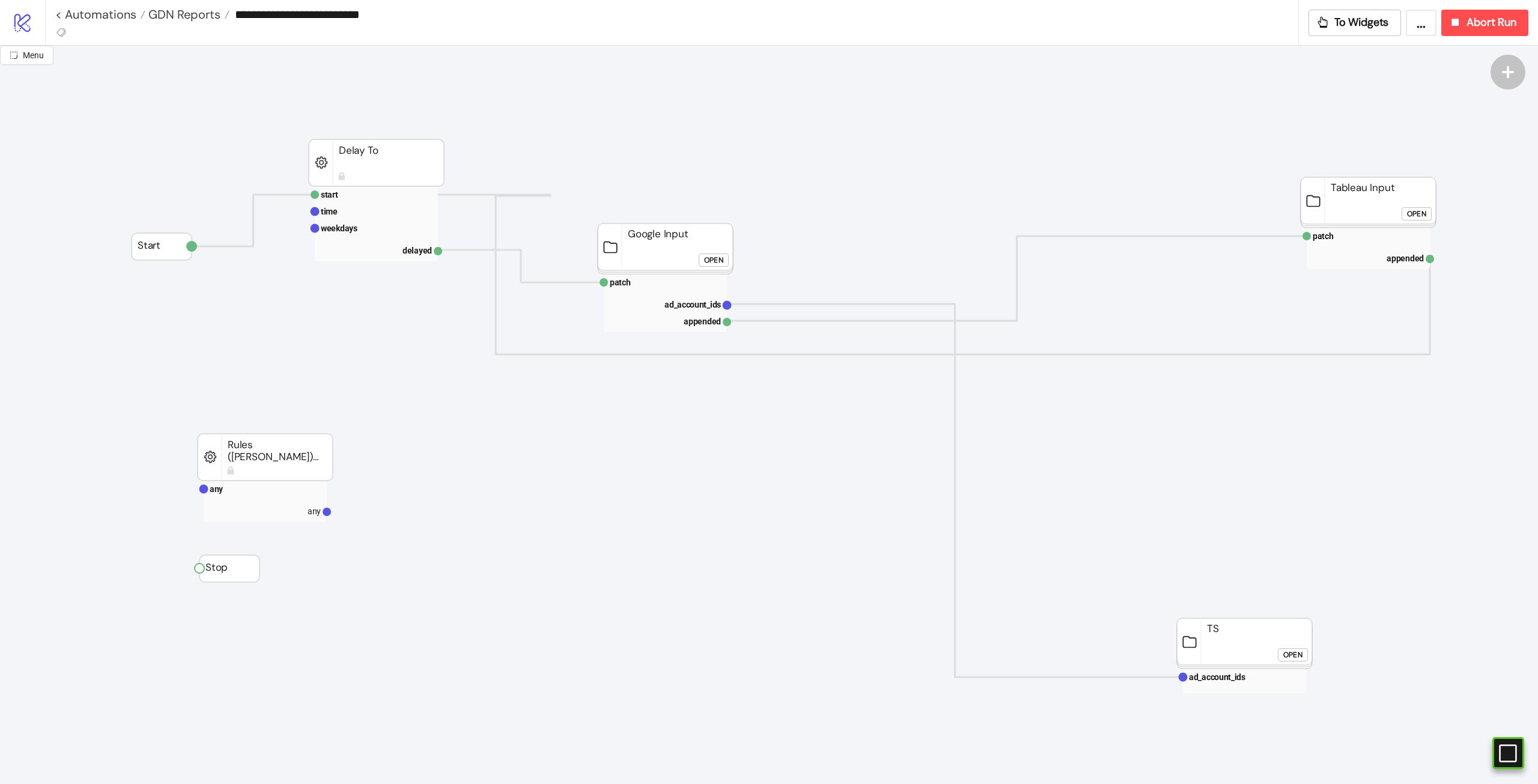
scroll to position [0, 0]
